Goal: Task Accomplishment & Management: Complete application form

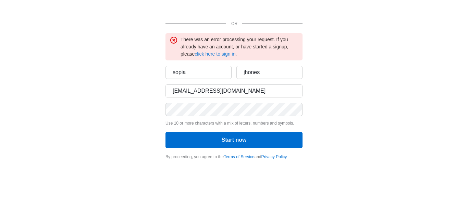
click at [215, 52] on link "click here to sign in" at bounding box center [215, 53] width 41 height 5
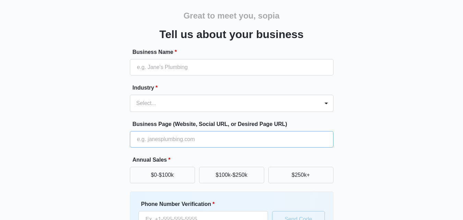
scroll to position [34, 0]
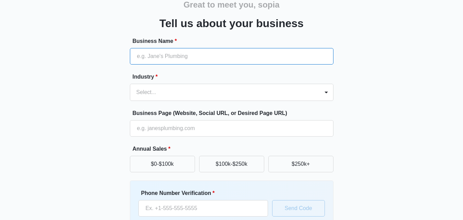
click at [194, 58] on input "Business Name *" at bounding box center [232, 56] width 204 height 16
type input "MOBILE CTC"
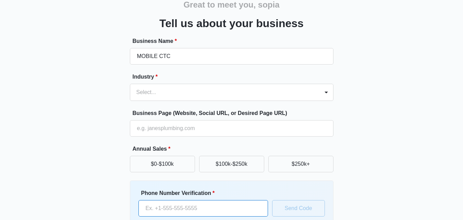
type input "[PHONE_NUMBER]"
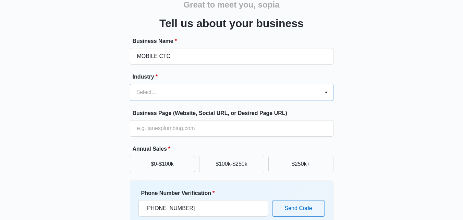
click at [181, 90] on div at bounding box center [223, 92] width 174 height 10
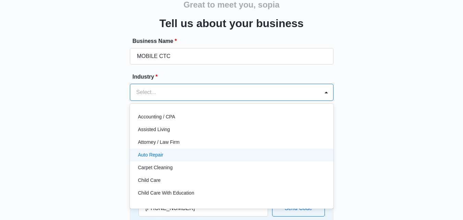
click at [178, 155] on div "Auto Repair" at bounding box center [231, 154] width 186 height 7
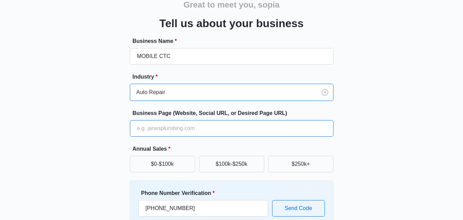
click at [196, 133] on input "Business Page (Website, Social URL, or Desired Page URL)" at bounding box center [232, 128] width 204 height 16
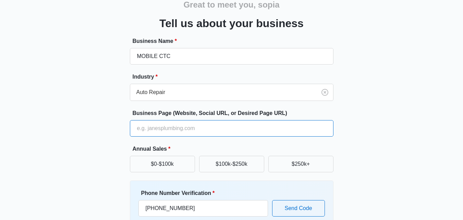
type input "https://mobilectc.net/"
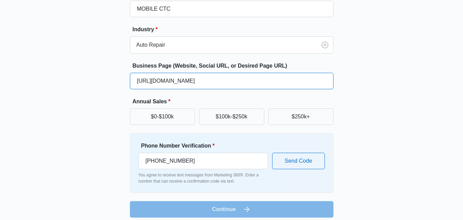
scroll to position [87, 0]
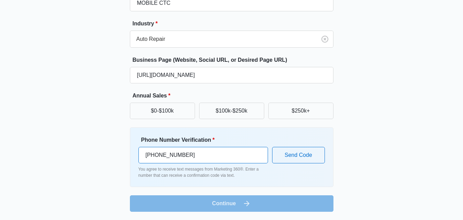
click at [190, 150] on input "(626) 222-9142" at bounding box center [203, 155] width 130 height 16
click at [252, 212] on div "Great to meet you, sopia Tell us about your business Business Name * MOBILE CTC…" at bounding box center [231, 77] width 411 height 286
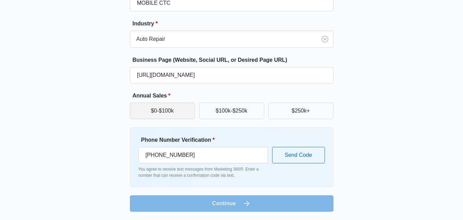
click at [162, 113] on button "$0-$100k" at bounding box center [162, 110] width 65 height 16
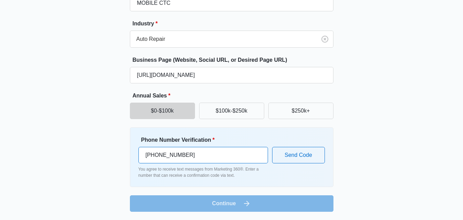
drag, startPoint x: 214, startPoint y: 160, endPoint x: 123, endPoint y: 160, distance: 90.8
click at [123, 160] on div "Great to meet you, sopia Tell us about your business Business Name * MOBILE CTC…" at bounding box center [231, 73] width 411 height 278
paste input "551) 273-4913"
type input "(551) 273-4913"
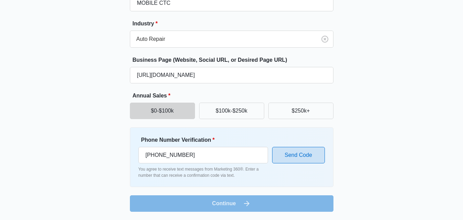
click at [308, 155] on button "Send Code" at bounding box center [298, 155] width 53 height 16
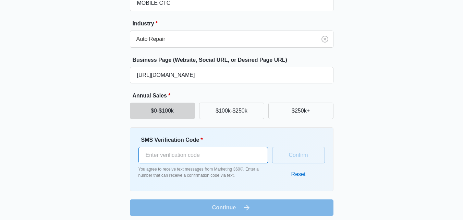
click at [209, 160] on input "SMS Verification Code *" at bounding box center [203, 155] width 130 height 16
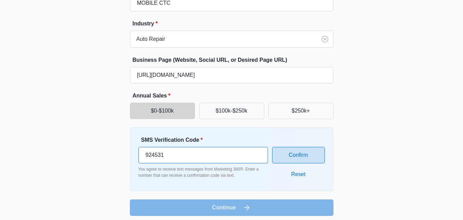
type input "924531"
click at [285, 160] on button "Confirm" at bounding box center [298, 155] width 53 height 16
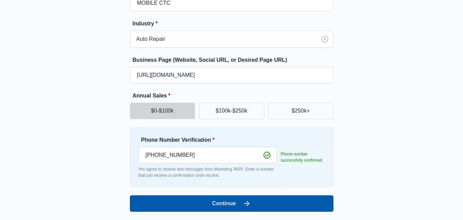
click at [229, 198] on button "Continue" at bounding box center [232, 203] width 204 height 16
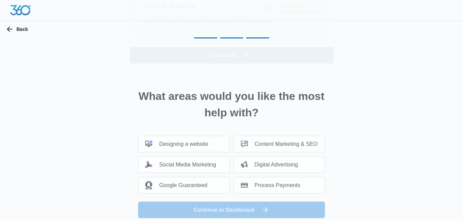
scroll to position [0, 0]
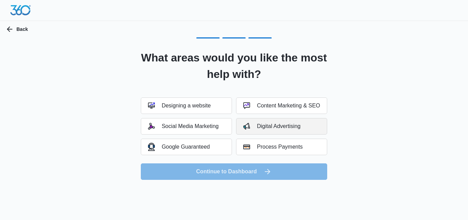
click at [281, 126] on div "Digital Advertising" at bounding box center [271, 126] width 57 height 7
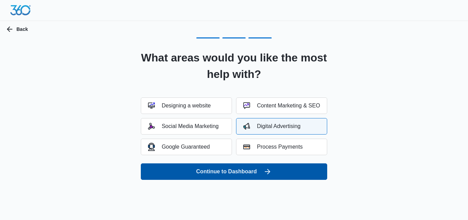
click at [236, 171] on button "Continue to Dashboard" at bounding box center [234, 171] width 186 height 16
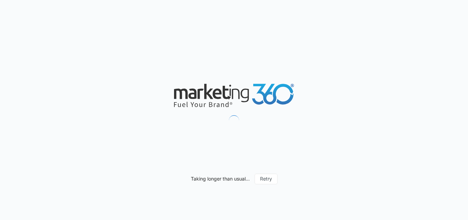
drag, startPoint x: 0, startPoint y: 0, endPoint x: 181, endPoint y: 139, distance: 228.5
click at [181, 139] on div "Taking longer than usual... Retry" at bounding box center [234, 110] width 468 height 220
